Goal: Task Accomplishment & Management: Complete application form

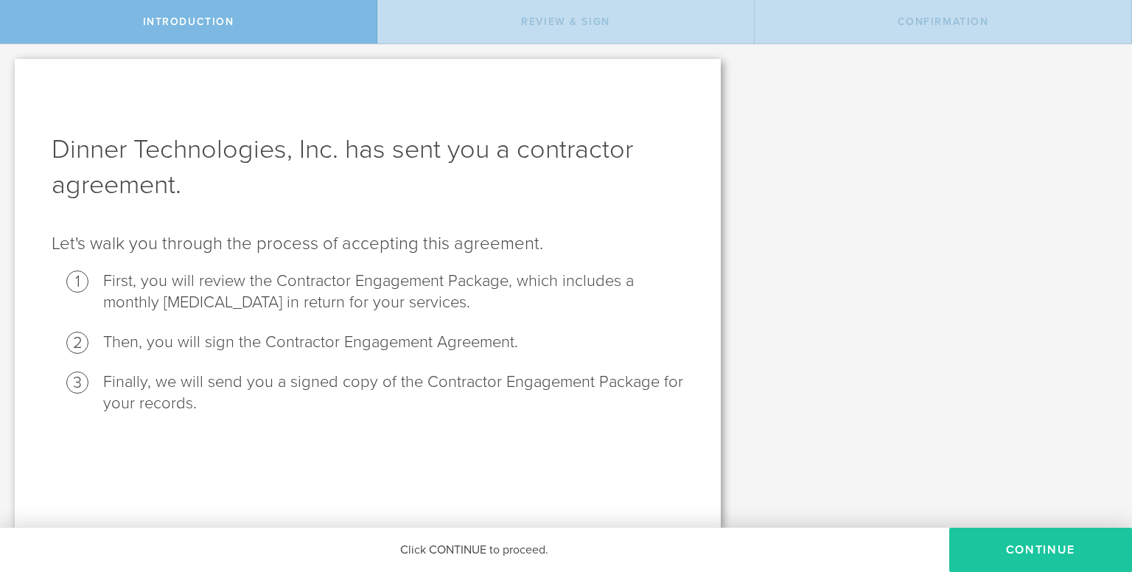
click at [1053, 552] on button "Continue" at bounding box center [1040, 550] width 183 height 44
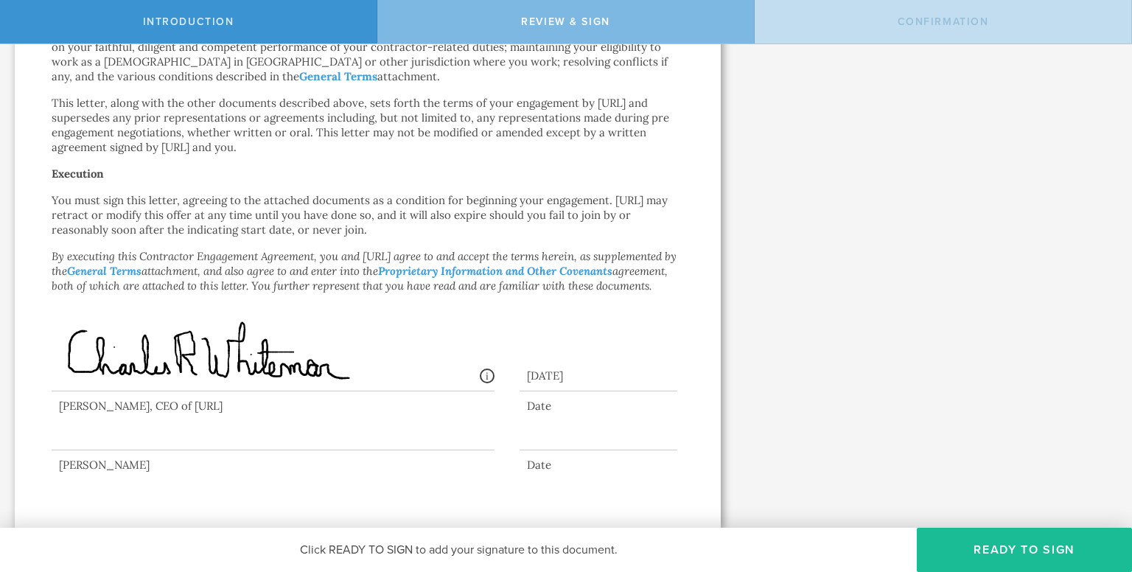
scroll to position [893, 0]
click at [153, 425] on div at bounding box center [273, 420] width 443 height 59
click at [135, 466] on div "[PERSON_NAME]" at bounding box center [273, 465] width 443 height 15
click at [560, 461] on div "Date" at bounding box center [599, 465] width 158 height 15
click at [560, 437] on div at bounding box center [599, 439] width 158 height 23
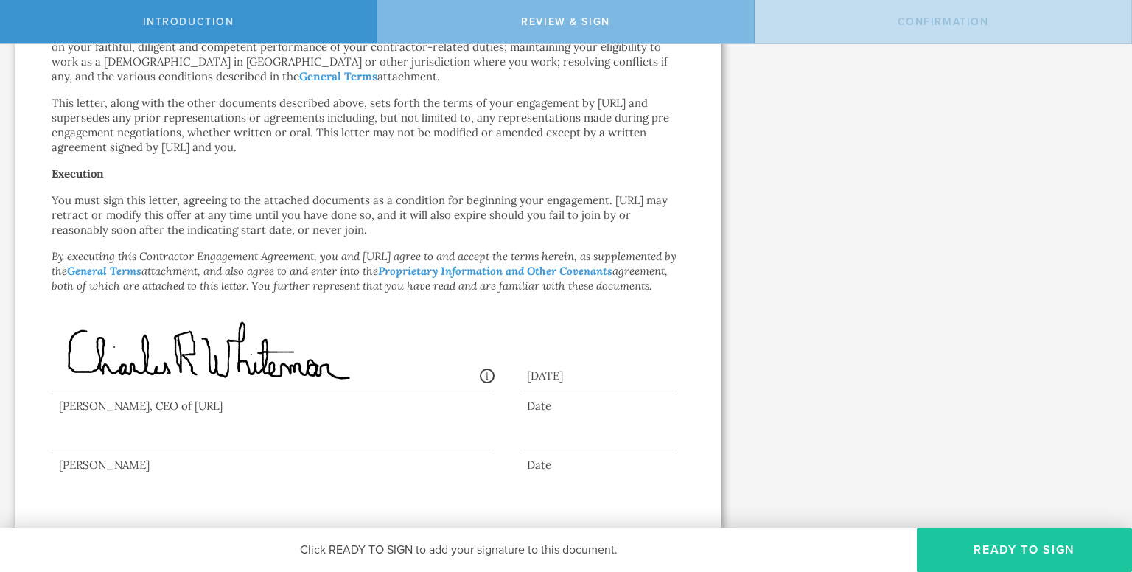
click at [1039, 546] on button "Ready to Sign" at bounding box center [1024, 550] width 215 height 44
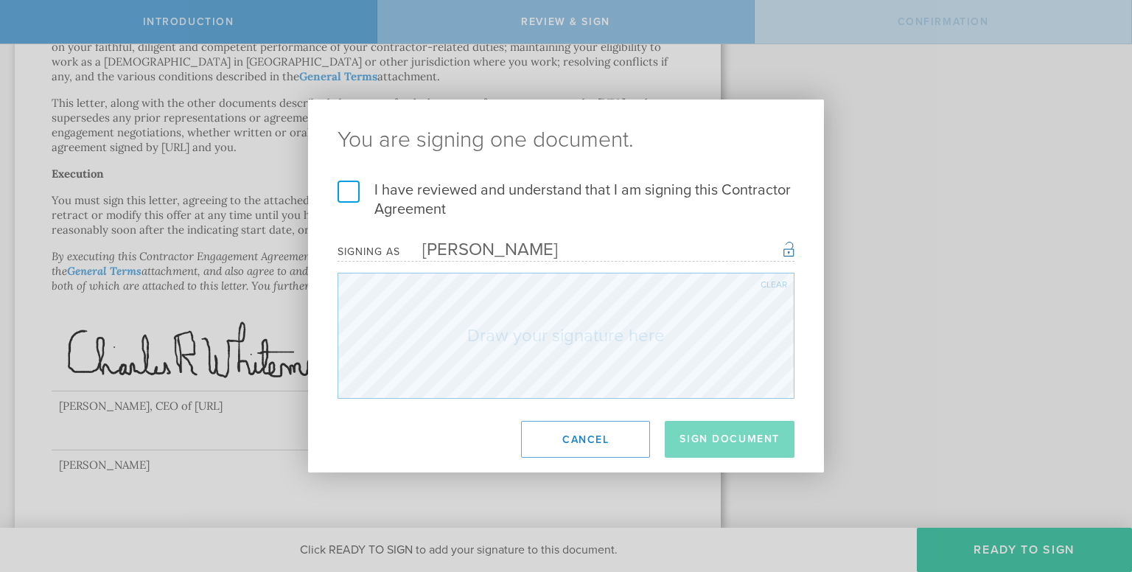
click at [341, 188] on label "I have reviewed and understand that I am signing this Contractor Agreement" at bounding box center [566, 200] width 457 height 38
click at [0, 0] on input "I have reviewed and understand that I am signing this Contractor Agreement" at bounding box center [0, 0] width 0 height 0
click at [781, 280] on div "Clear" at bounding box center [774, 284] width 27 height 9
click at [778, 281] on div "Clear" at bounding box center [774, 284] width 27 height 9
click at [770, 281] on div "Clear" at bounding box center [774, 284] width 27 height 9
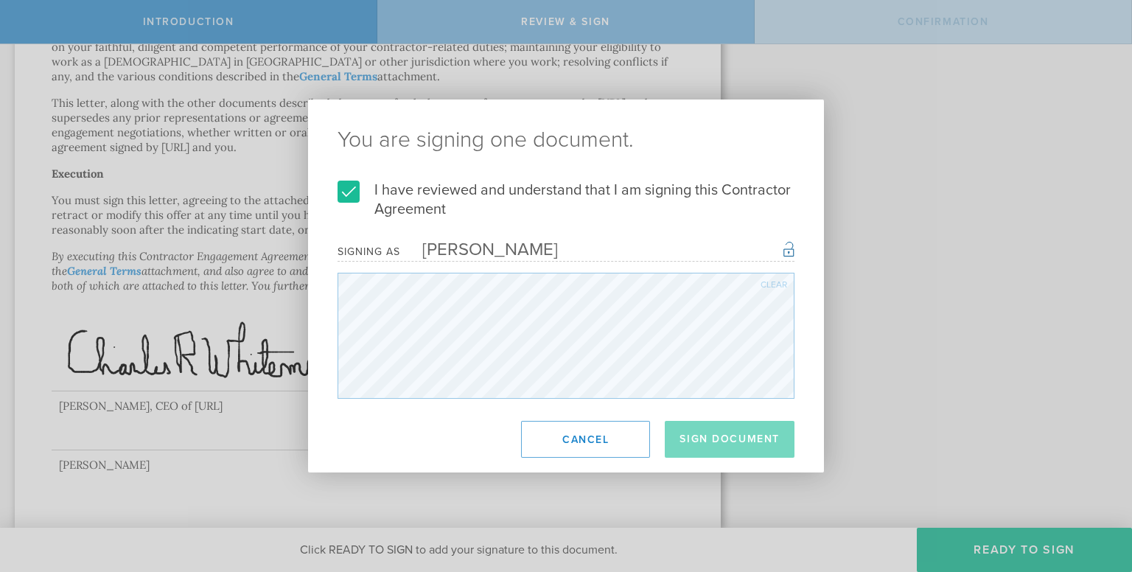
click at [772, 285] on div "Clear" at bounding box center [774, 284] width 27 height 9
click at [770, 281] on div "Clear" at bounding box center [774, 284] width 27 height 9
click at [784, 285] on div "Clear" at bounding box center [774, 284] width 27 height 9
click at [772, 287] on div "Clear" at bounding box center [774, 284] width 27 height 9
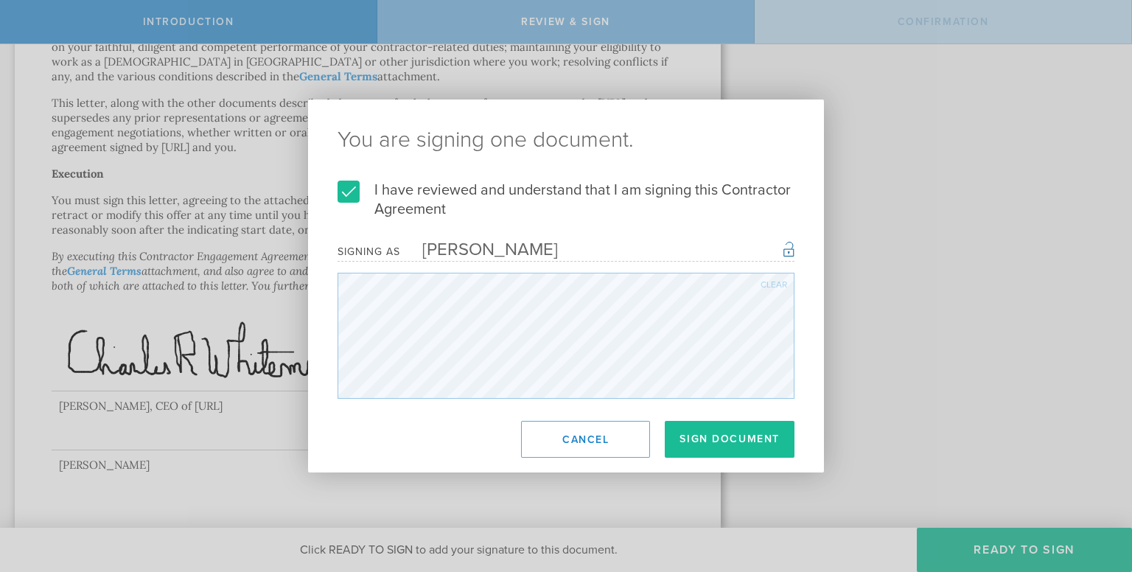
click at [772, 282] on div "Clear" at bounding box center [774, 284] width 27 height 9
click at [771, 284] on div "Clear" at bounding box center [774, 284] width 27 height 9
click at [781, 280] on div "Clear" at bounding box center [774, 284] width 27 height 9
click at [772, 282] on div "Clear" at bounding box center [774, 284] width 27 height 9
click at [773, 280] on div "Clear" at bounding box center [774, 284] width 27 height 9
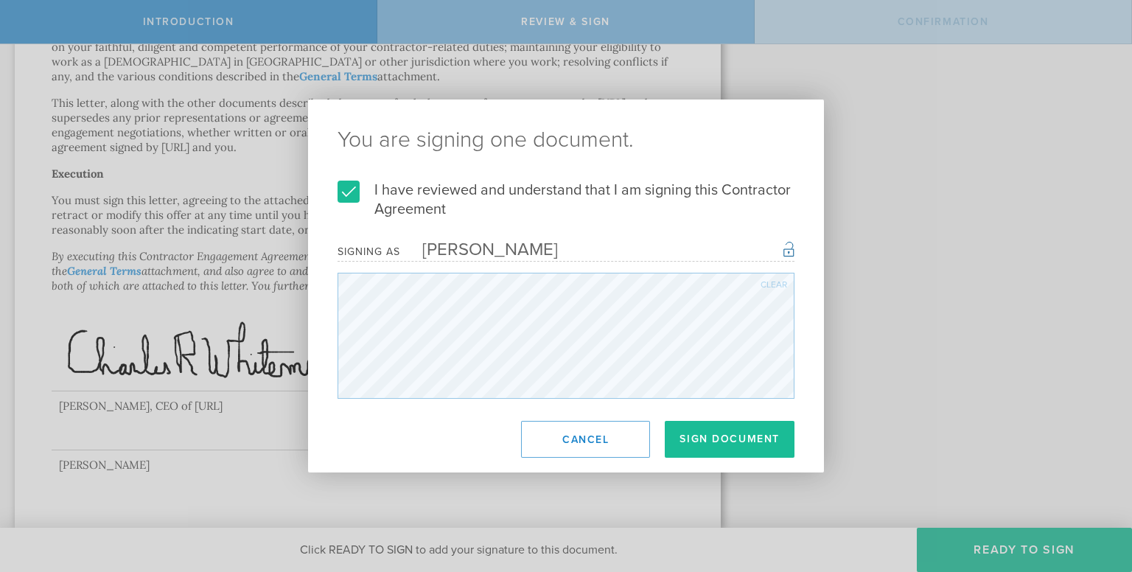
click at [787, 276] on form "I have reviewed and understand that I am signing this Contractor Agreement I un…" at bounding box center [566, 290] width 457 height 218
click at [780, 284] on div "Clear" at bounding box center [774, 284] width 27 height 9
click at [764, 281] on div "Clear" at bounding box center [774, 284] width 27 height 9
click at [771, 282] on div "Clear" at bounding box center [774, 284] width 27 height 9
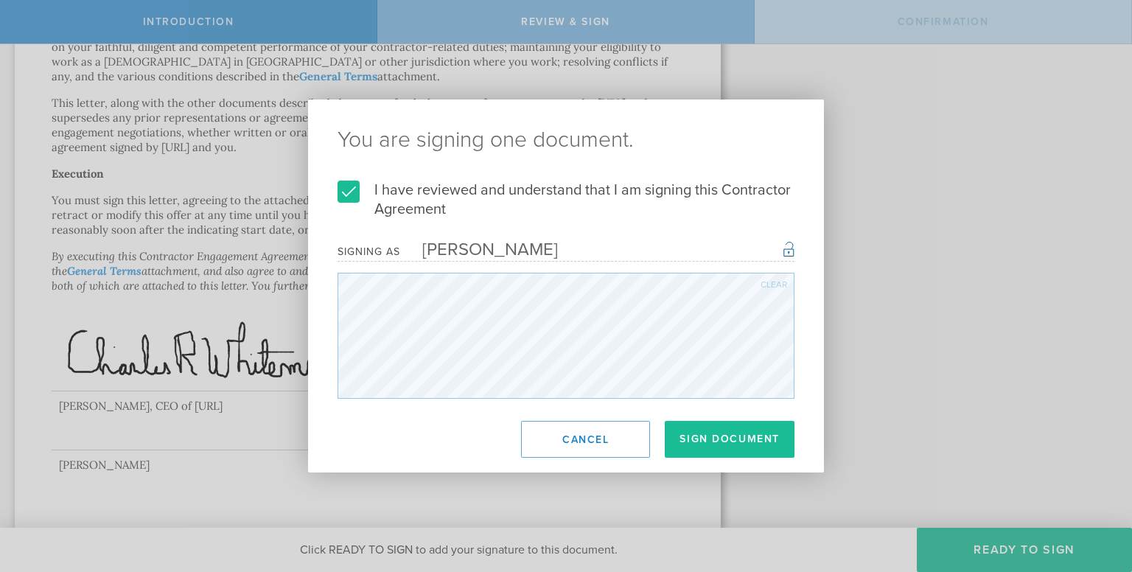
click at [772, 283] on div "Clear" at bounding box center [774, 284] width 27 height 9
click at [782, 285] on div "Clear" at bounding box center [774, 284] width 27 height 9
click at [771, 284] on div "Clear" at bounding box center [774, 284] width 27 height 9
click at [778, 282] on div "Clear" at bounding box center [774, 284] width 27 height 9
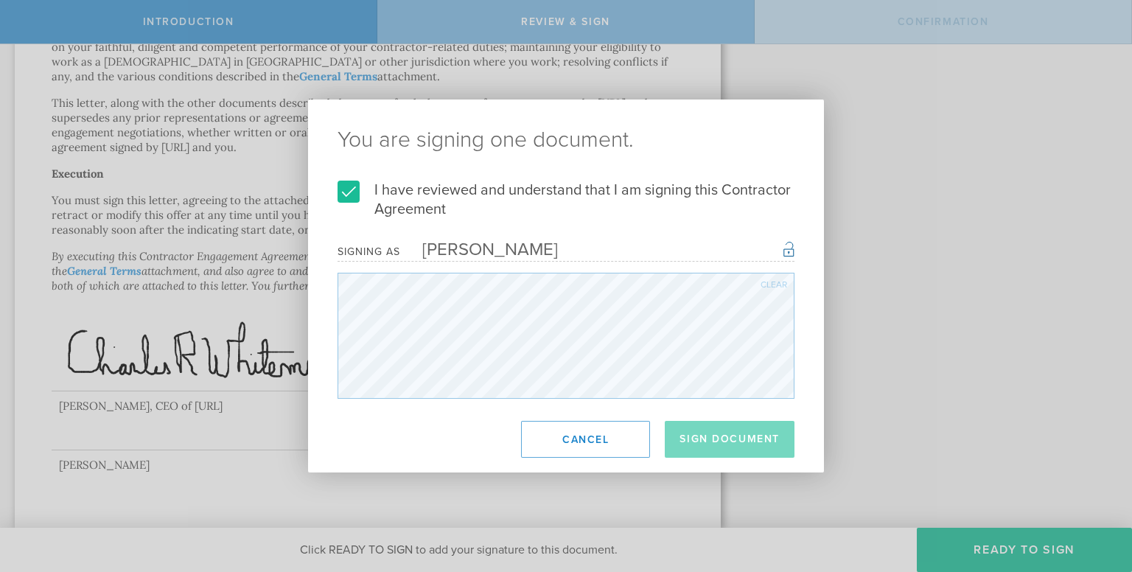
click at [456, 411] on div "You are signing one document. I have reviewed and understand that I am signing …" at bounding box center [566, 286] width 516 height 373
click at [503, 401] on div "You are signing one document. I have reviewed and understand that I am signing …" at bounding box center [566, 286] width 516 height 373
click at [769, 286] on div "Clear" at bounding box center [774, 284] width 27 height 9
click at [460, 414] on div "You are signing one document. I have reviewed and understand that I am signing …" at bounding box center [566, 286] width 516 height 373
click at [770, 280] on div "Clear" at bounding box center [774, 284] width 27 height 9
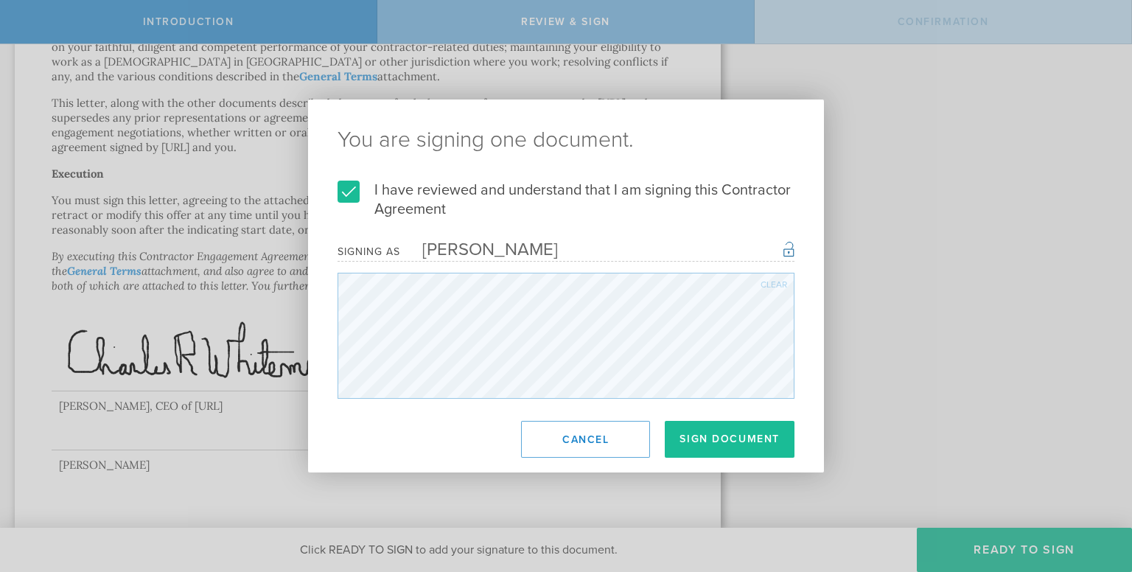
click at [770, 280] on div "Clear" at bounding box center [774, 284] width 27 height 9
click at [453, 406] on div "You are signing one document. I have reviewed and understand that I am signing …" at bounding box center [566, 286] width 516 height 373
click at [771, 285] on div "Clear" at bounding box center [566, 336] width 457 height 126
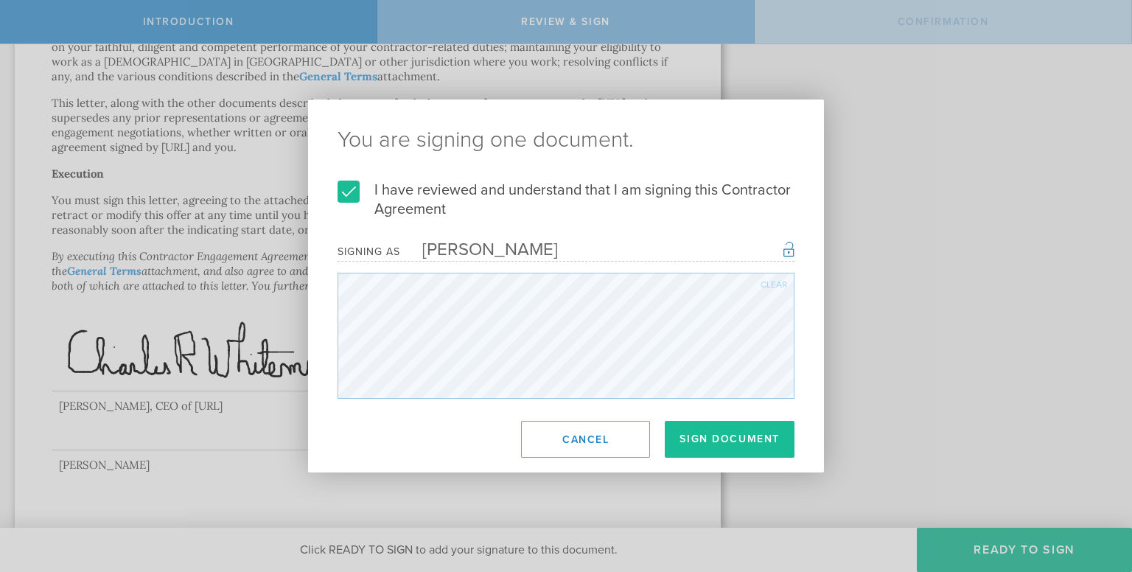
click at [771, 285] on div "Clear" at bounding box center [774, 284] width 27 height 9
click at [764, 283] on div "Clear" at bounding box center [774, 284] width 27 height 9
click at [766, 280] on div "Clear" at bounding box center [774, 284] width 27 height 9
click at [767, 281] on div "Clear" at bounding box center [774, 284] width 27 height 9
click at [465, 411] on div "You are signing one document. I have reviewed and understand that I am signing …" at bounding box center [566, 286] width 516 height 373
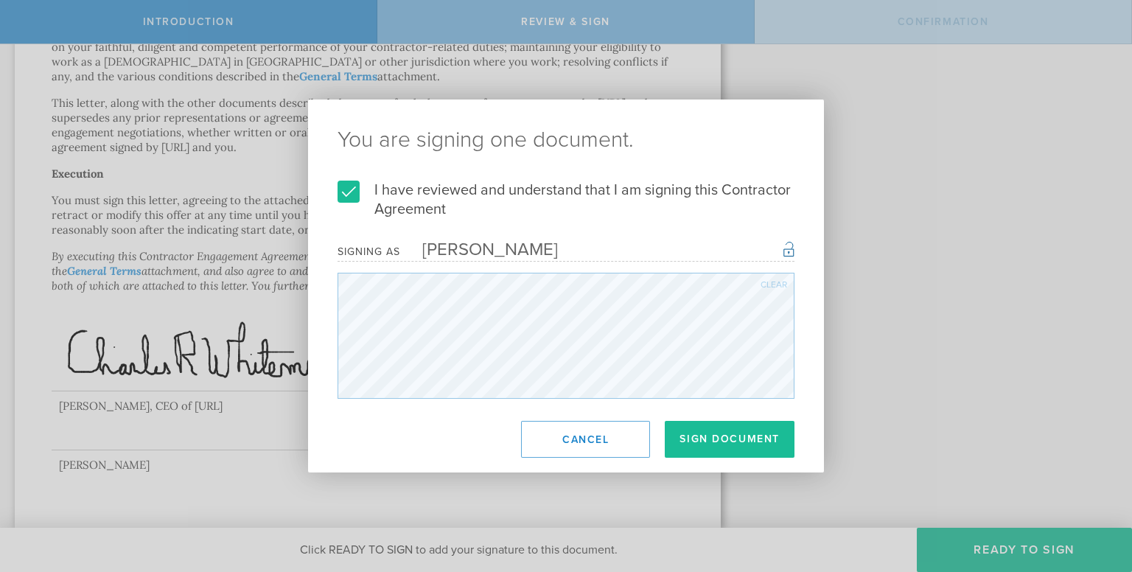
click at [778, 285] on div "Clear" at bounding box center [774, 284] width 27 height 9
click at [770, 281] on div "Clear" at bounding box center [774, 284] width 27 height 9
click at [433, 402] on div "You are signing one document. I have reviewed and understand that I am signing …" at bounding box center [566, 286] width 516 height 373
click at [772, 281] on div "Clear" at bounding box center [774, 284] width 27 height 9
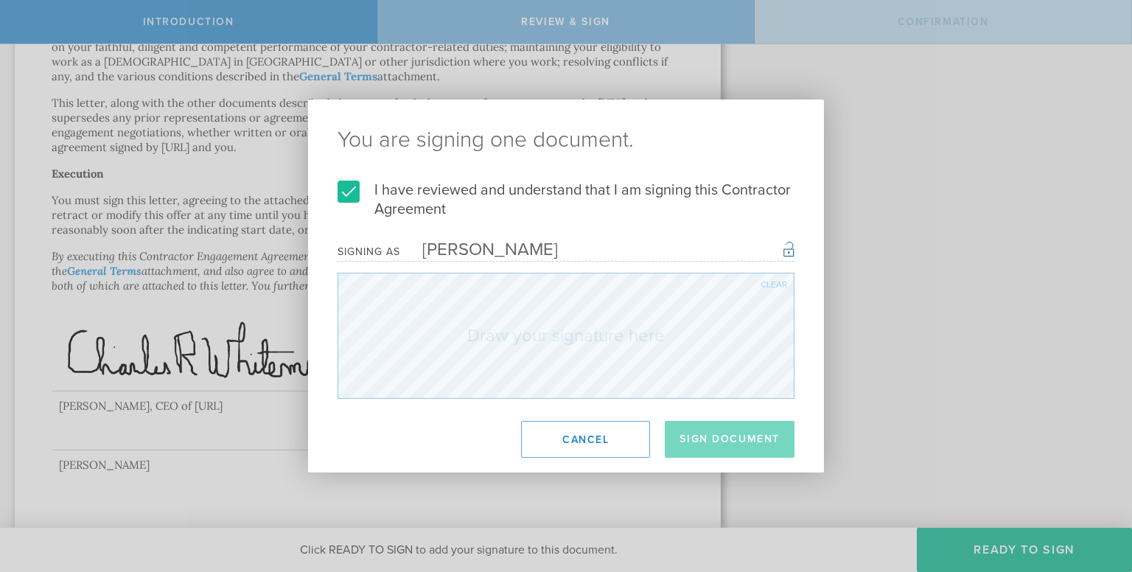
click at [772, 281] on div "Clear" at bounding box center [774, 284] width 27 height 9
click at [778, 283] on div "Clear" at bounding box center [774, 284] width 27 height 9
click at [775, 287] on div "Clear" at bounding box center [774, 284] width 27 height 9
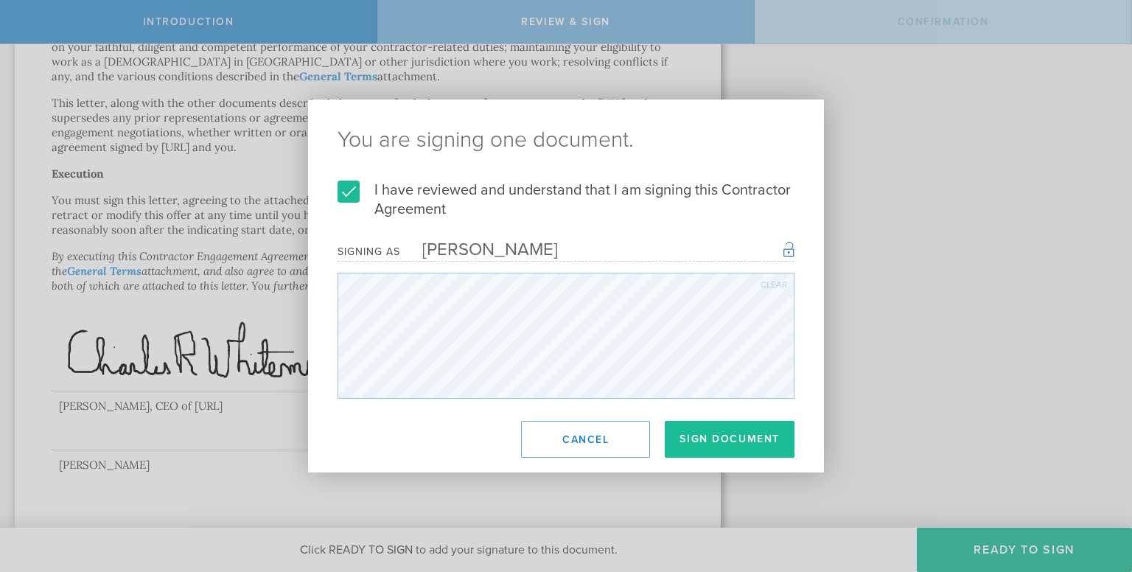
click at [769, 285] on div "Clear" at bounding box center [774, 284] width 27 height 9
click at [510, 299] on div "Clear" at bounding box center [566, 336] width 457 height 126
click at [780, 285] on div "Clear" at bounding box center [774, 284] width 27 height 9
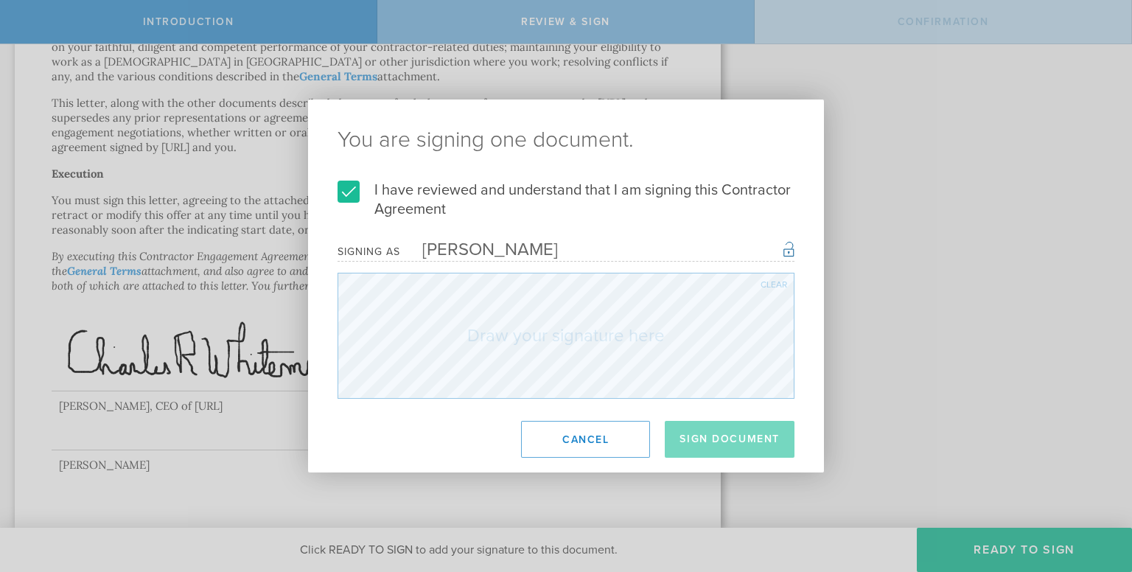
click at [473, 315] on div "Clear" at bounding box center [566, 336] width 457 height 126
drag, startPoint x: 780, startPoint y: 285, endPoint x: 463, endPoint y: 399, distance: 336.9
click at [463, 399] on div "You are signing one document. I have reviewed and understand that I am signing …" at bounding box center [566, 286] width 516 height 373
click at [778, 285] on div "Clear" at bounding box center [774, 284] width 27 height 9
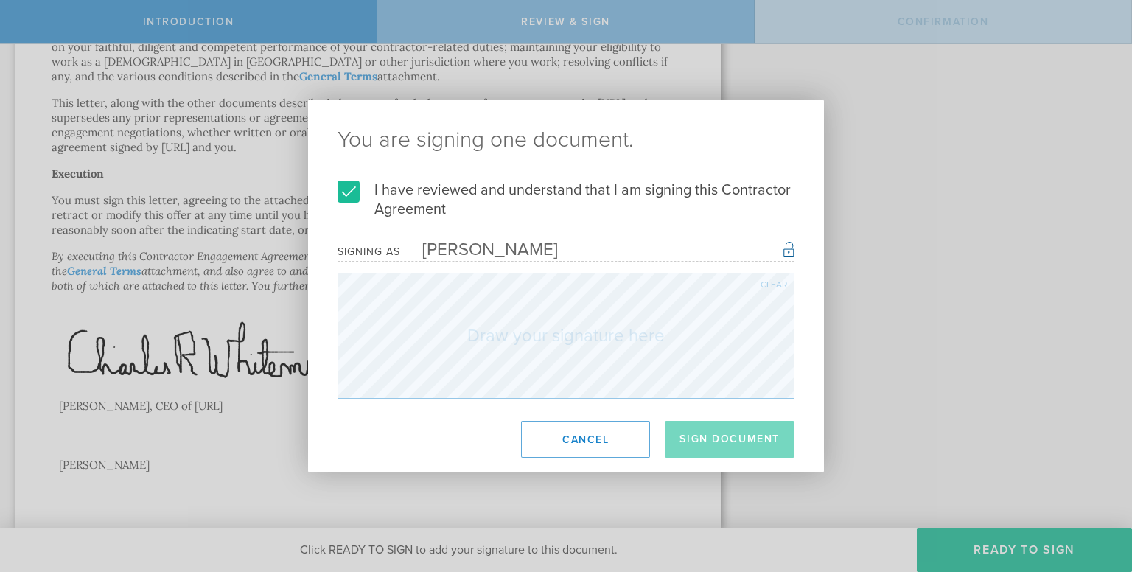
click at [778, 285] on div "Clear" at bounding box center [774, 284] width 27 height 9
click at [505, 420] on div "You are signing one document. I have reviewed and understand that I am signing …" at bounding box center [566, 286] width 516 height 373
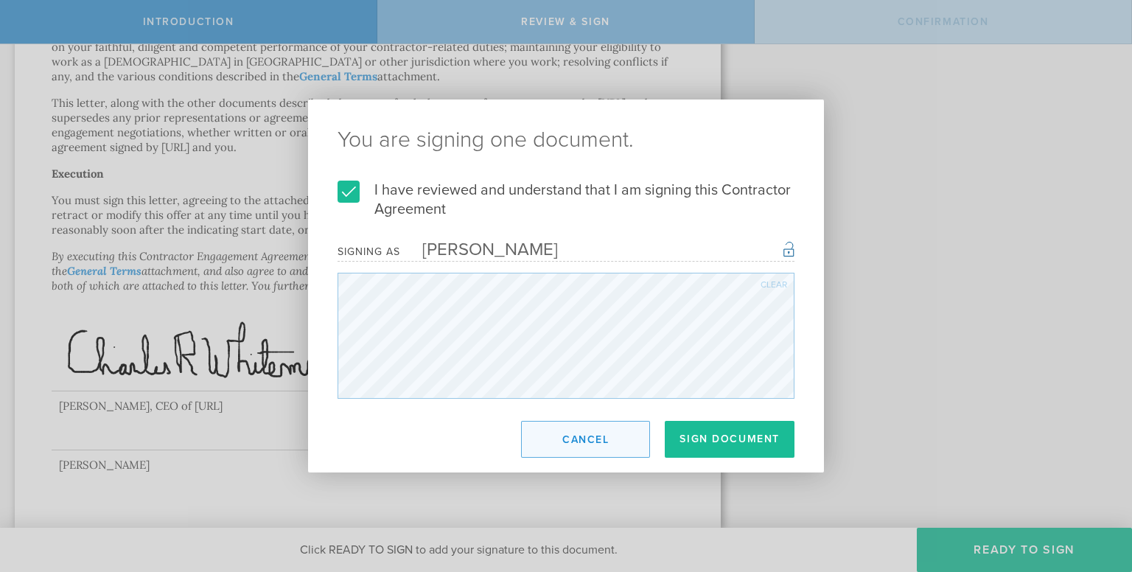
click at [584, 444] on button "Cancel" at bounding box center [585, 439] width 129 height 37
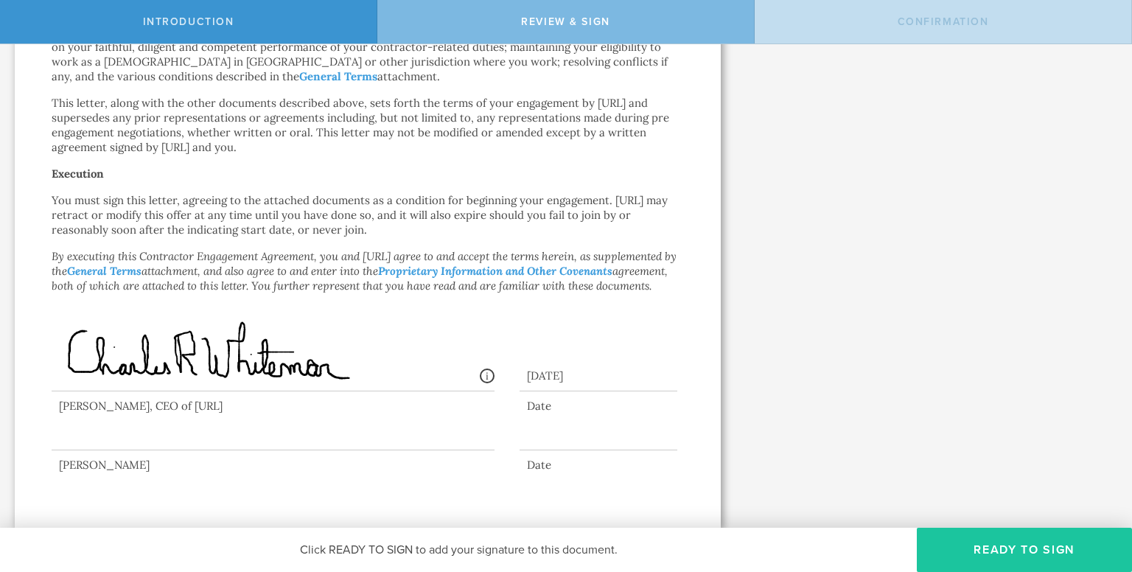
click at [1047, 551] on button "Ready to Sign" at bounding box center [1024, 550] width 215 height 44
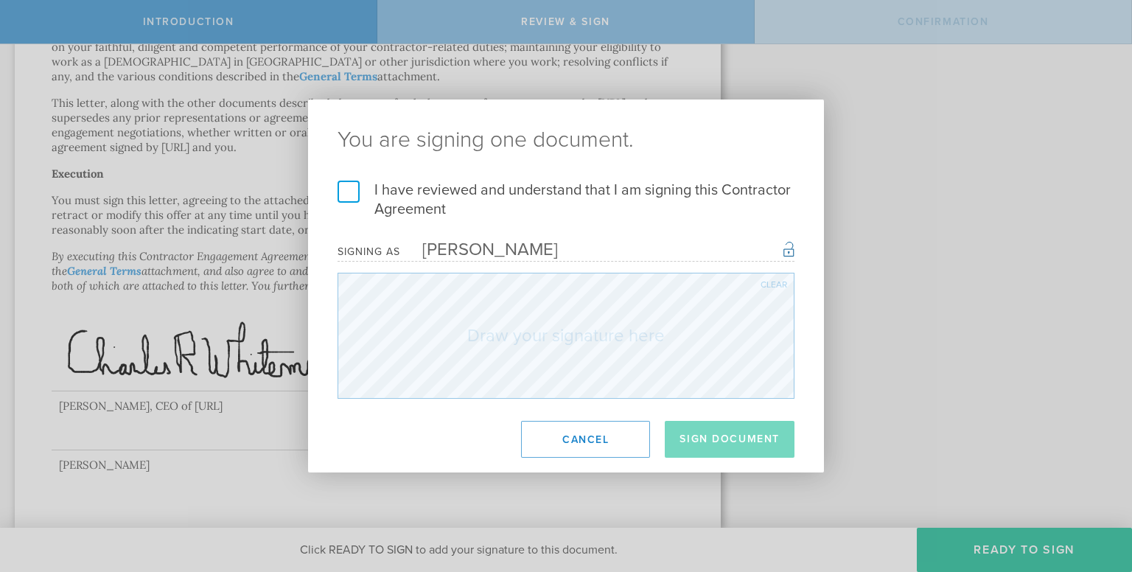
click at [351, 192] on label "I have reviewed and understand that I am signing this Contractor Agreement" at bounding box center [566, 200] width 457 height 38
click at [0, 0] on input "I have reviewed and understand that I am signing this Contractor Agreement" at bounding box center [0, 0] width 0 height 0
click at [786, 285] on div "Clear" at bounding box center [774, 284] width 27 height 9
click at [485, 405] on div "You are signing one document. I have reviewed and understand that I am signing …" at bounding box center [566, 286] width 516 height 373
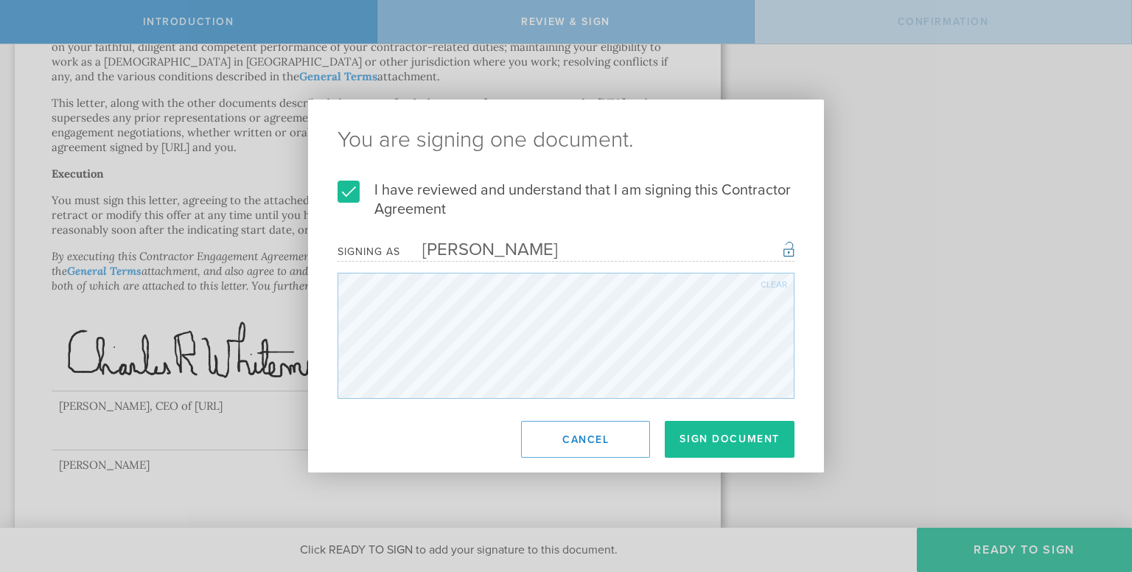
click at [775, 282] on div "Clear" at bounding box center [774, 284] width 27 height 9
click at [775, 285] on div "Clear" at bounding box center [774, 284] width 27 height 9
click at [772, 281] on div "Clear" at bounding box center [774, 284] width 27 height 9
click at [770, 281] on div "Clear" at bounding box center [774, 284] width 27 height 9
click at [773, 286] on div "Clear" at bounding box center [774, 284] width 27 height 9
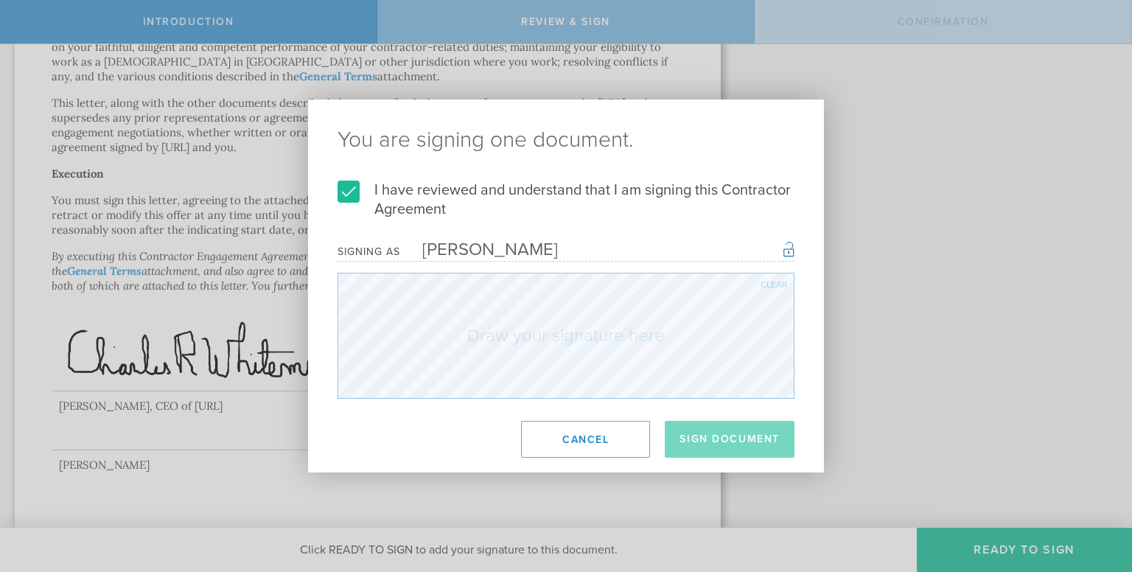
click at [773, 286] on div "Clear" at bounding box center [774, 284] width 27 height 9
click at [778, 283] on div "Clear" at bounding box center [774, 284] width 27 height 9
click at [470, 308] on div "Clear" at bounding box center [566, 336] width 457 height 126
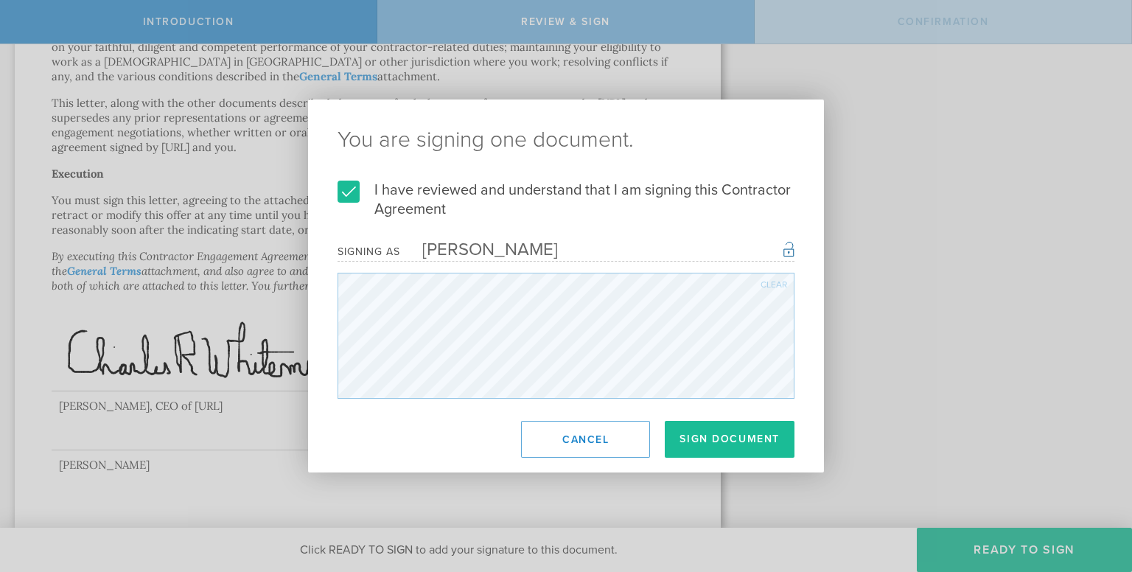
click at [770, 285] on div "Clear" at bounding box center [774, 284] width 27 height 9
click at [775, 280] on div "Clear" at bounding box center [774, 284] width 27 height 9
click at [771, 280] on div "Clear" at bounding box center [774, 284] width 27 height 9
click at [729, 442] on button "Sign Document" at bounding box center [730, 439] width 130 height 37
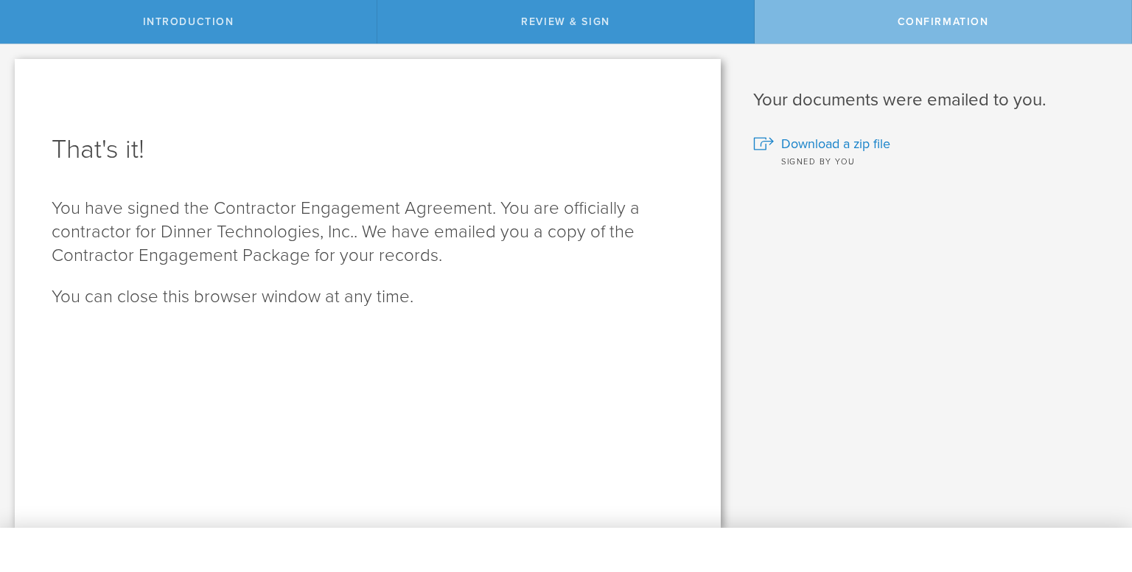
scroll to position [0, 0]
click at [834, 144] on span "Download a zip file" at bounding box center [835, 143] width 109 height 19
